Goal: Information Seeking & Learning: Learn about a topic

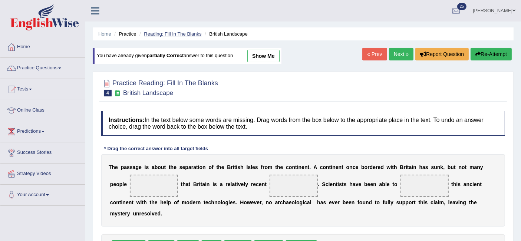
click at [180, 35] on link "Reading: Fill In The Blanks" at bounding box center [173, 34] width 58 height 6
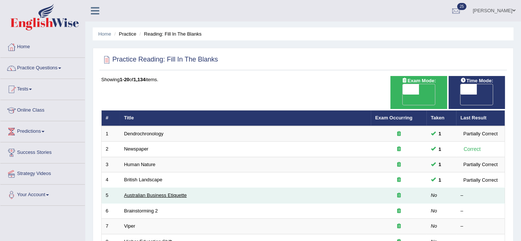
click at [153, 193] on link "Australian Business Etiquette" at bounding box center [155, 196] width 63 height 6
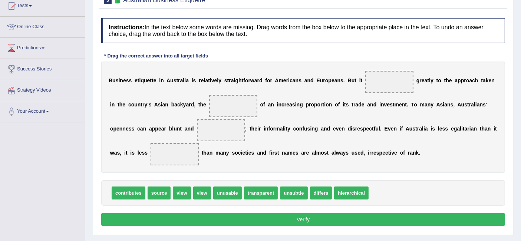
scroll to position [97, 0]
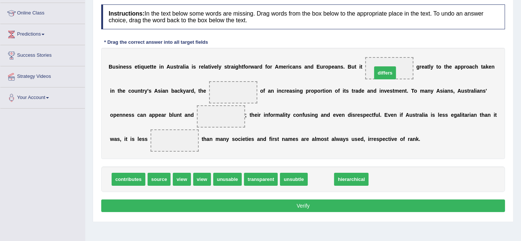
drag, startPoint x: 322, startPoint y: 177, endPoint x: 391, endPoint y: 63, distance: 133.1
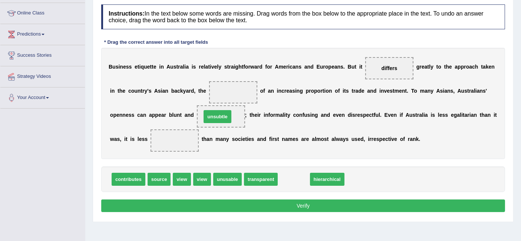
drag, startPoint x: 290, startPoint y: 181, endPoint x: 214, endPoint y: 118, distance: 98.7
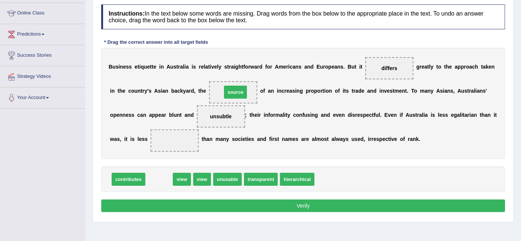
drag, startPoint x: 160, startPoint y: 176, endPoint x: 235, endPoint y: 89, distance: 115.0
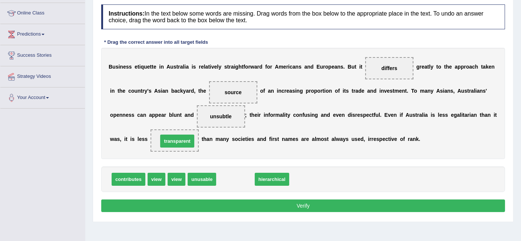
drag, startPoint x: 236, startPoint y: 179, endPoint x: 178, endPoint y: 141, distance: 69.7
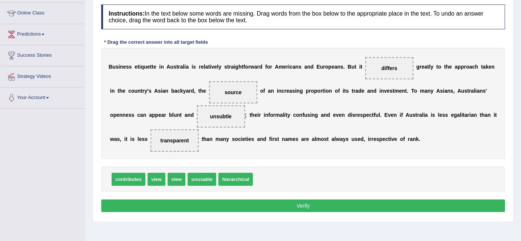
click at [226, 203] on button "Verify" at bounding box center [303, 206] width 404 height 13
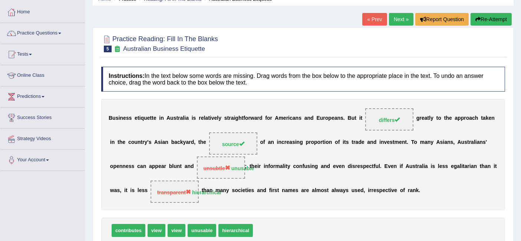
scroll to position [0, 0]
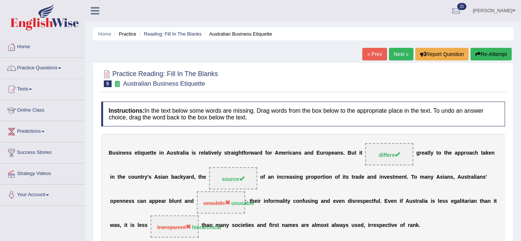
click at [400, 55] on link "Next »" at bounding box center [401, 54] width 24 height 13
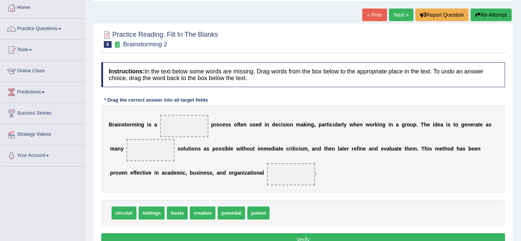
scroll to position [45, 0]
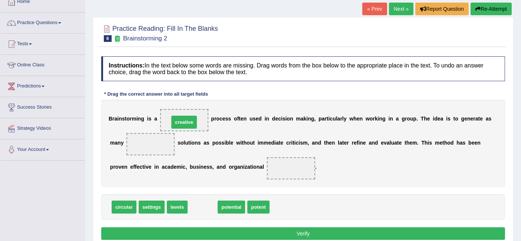
drag, startPoint x: 203, startPoint y: 206, endPoint x: 184, endPoint y: 121, distance: 87.1
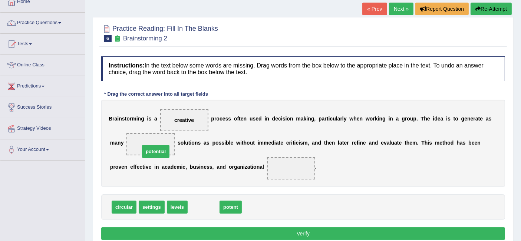
drag, startPoint x: 206, startPoint y: 206, endPoint x: 158, endPoint y: 149, distance: 74.8
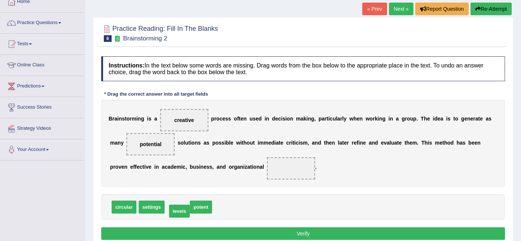
drag, startPoint x: 177, startPoint y: 203, endPoint x: 179, endPoint y: 206, distance: 4.3
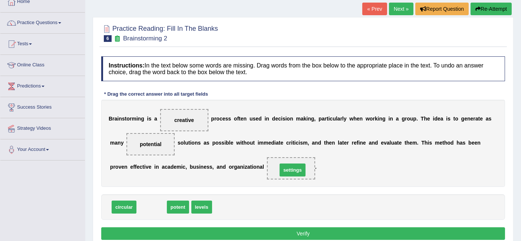
drag, startPoint x: 150, startPoint y: 207, endPoint x: 297, endPoint y: 170, distance: 151.6
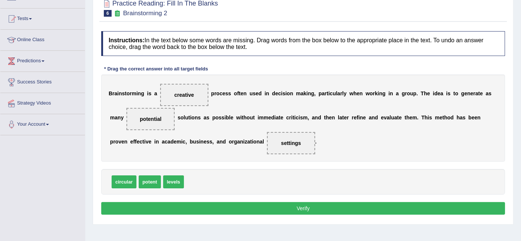
scroll to position [79, 0]
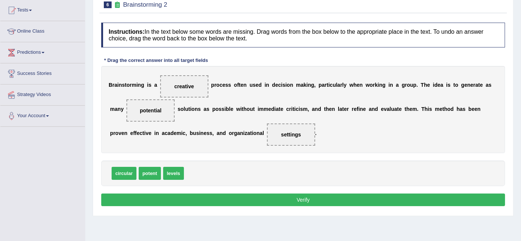
click at [325, 200] on button "Verify" at bounding box center [303, 200] width 404 height 13
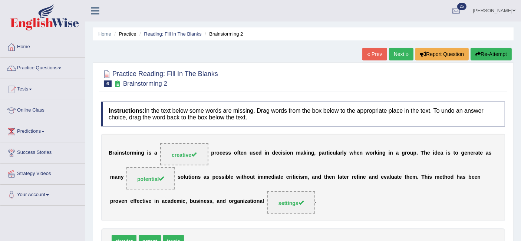
scroll to position [0, 0]
click at [127, 35] on li "Practice" at bounding box center [124, 33] width 24 height 7
click at [54, 67] on link "Practice Questions" at bounding box center [42, 67] width 85 height 19
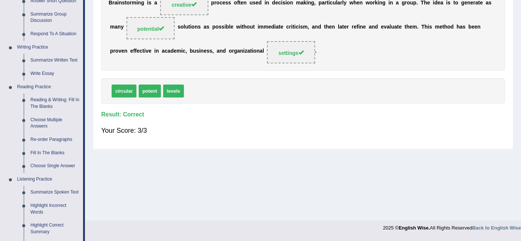
scroll to position [151, 0]
click at [53, 166] on link "Choose Single Answer" at bounding box center [55, 165] width 56 height 13
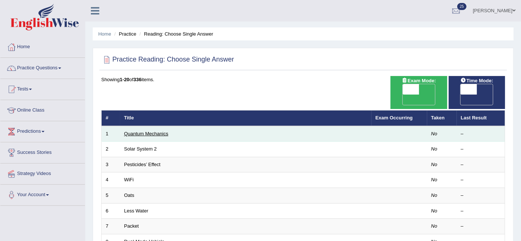
click at [157, 131] on link "Quantum Mechanics" at bounding box center [146, 134] width 44 height 6
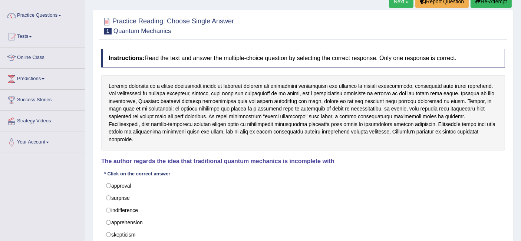
scroll to position [60, 0]
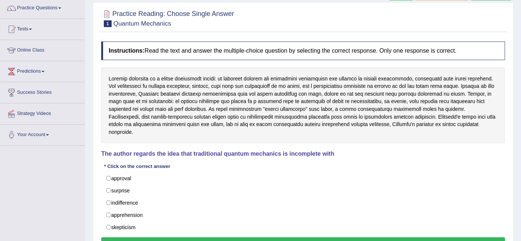
click at [0, 214] on div "Toggle navigation Home Practice Questions Speaking Practice Read Aloud Repeat S…" at bounding box center [260, 133] width 521 height 386
click at [297, 172] on label "approval" at bounding box center [303, 178] width 404 height 13
radio input "true"
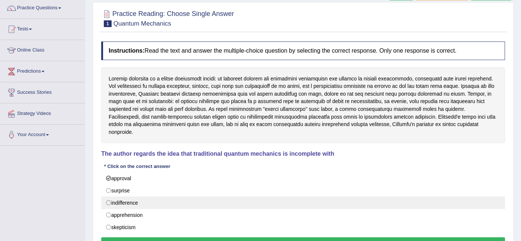
click at [108, 197] on label "indifference" at bounding box center [303, 203] width 404 height 13
radio input "true"
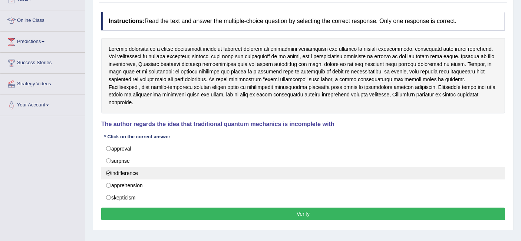
scroll to position [105, 0]
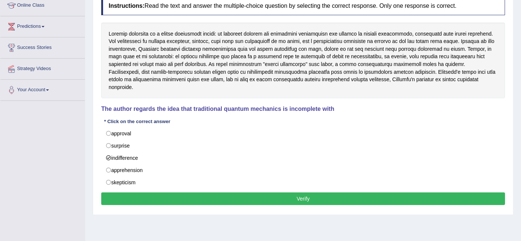
click at [306, 193] on button "Verify" at bounding box center [303, 199] width 404 height 13
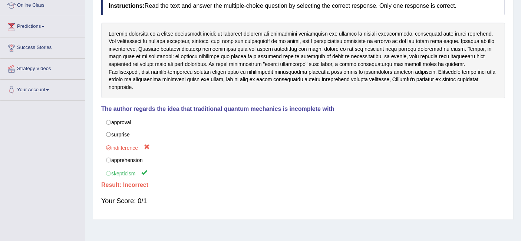
drag, startPoint x: 458, startPoint y: 78, endPoint x: 113, endPoint y: 33, distance: 348.1
click at [113, 33] on div at bounding box center [303, 61] width 404 height 76
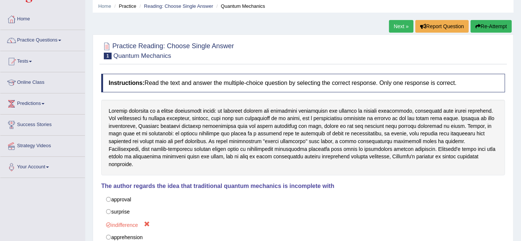
scroll to position [0, 0]
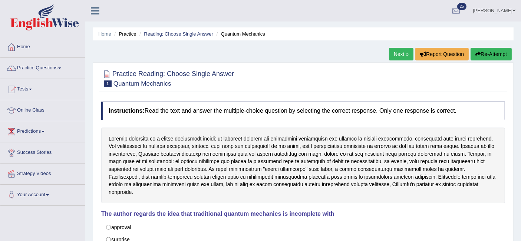
click at [400, 56] on link "Next »" at bounding box center [401, 54] width 24 height 13
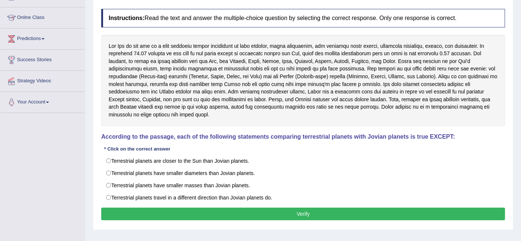
scroll to position [94, 0]
